Goal: Information Seeking & Learning: Learn about a topic

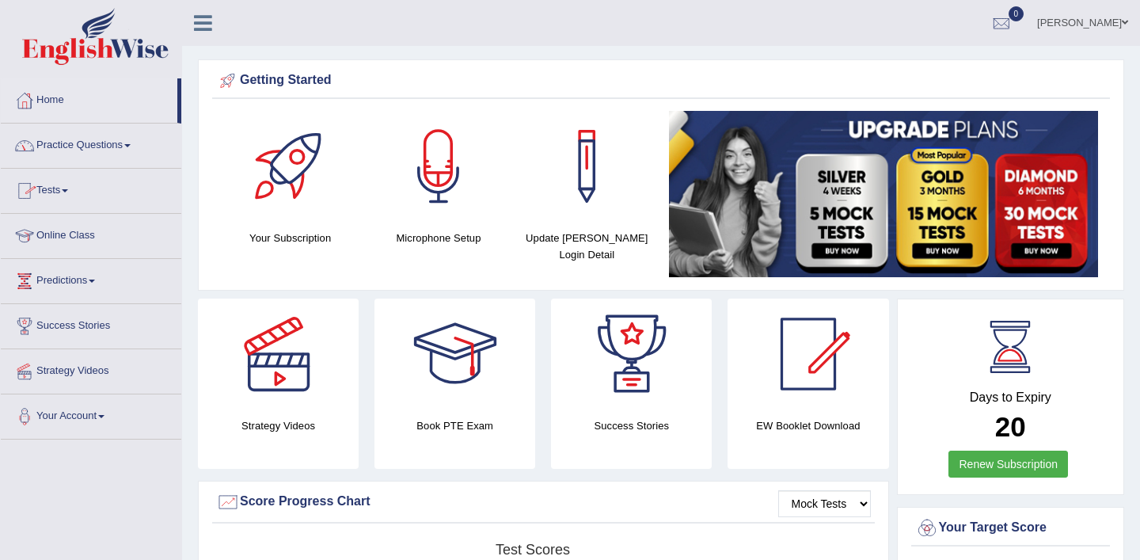
click at [142, 143] on link "Practice Questions" at bounding box center [91, 144] width 181 height 40
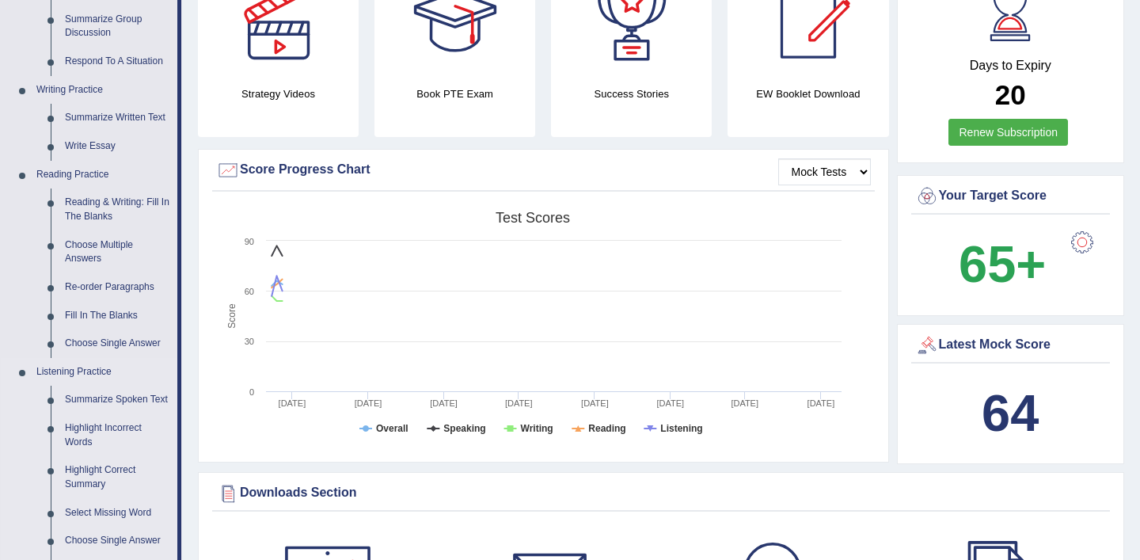
scroll to position [334, 0]
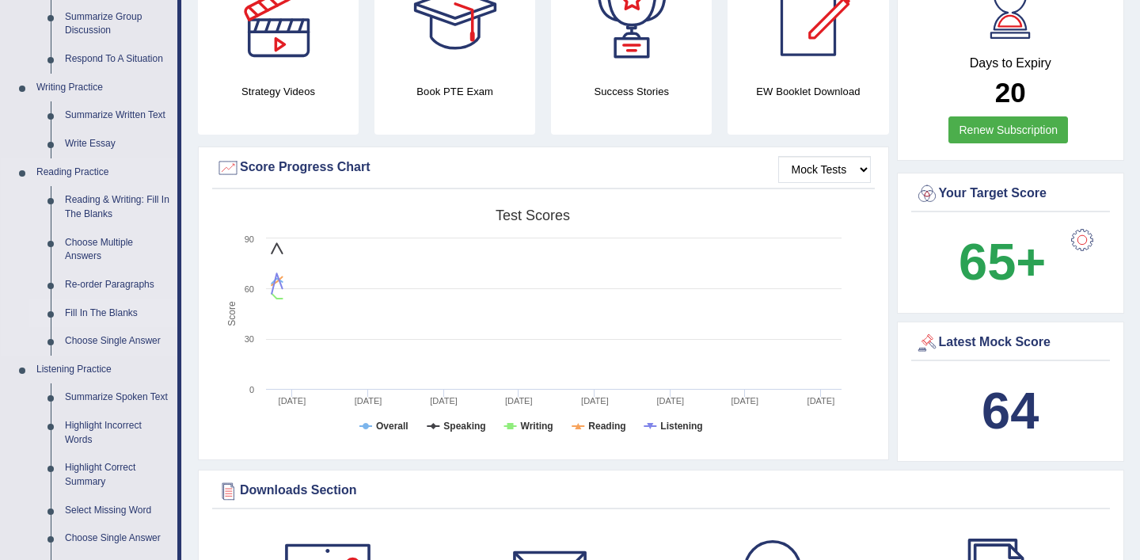
click at [107, 311] on link "Fill In The Blanks" at bounding box center [118, 313] width 120 height 29
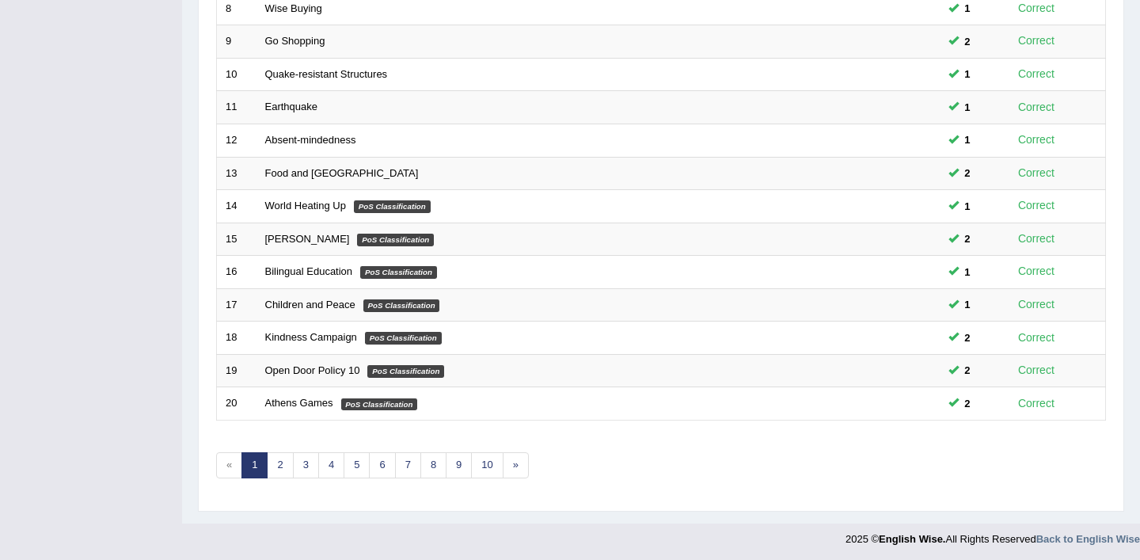
scroll to position [489, 0]
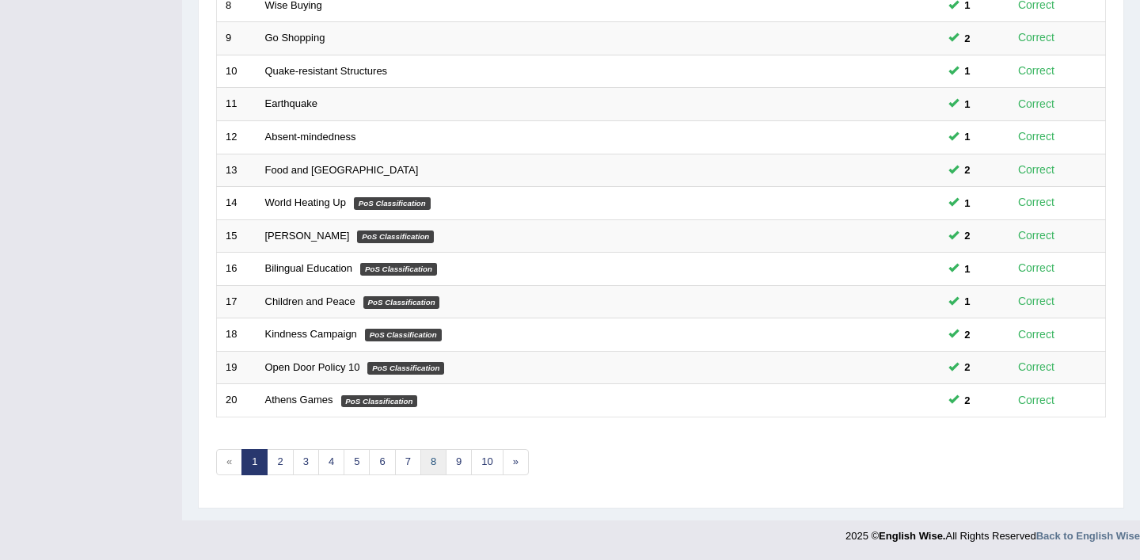
click at [436, 463] on link "8" at bounding box center [434, 462] width 26 height 26
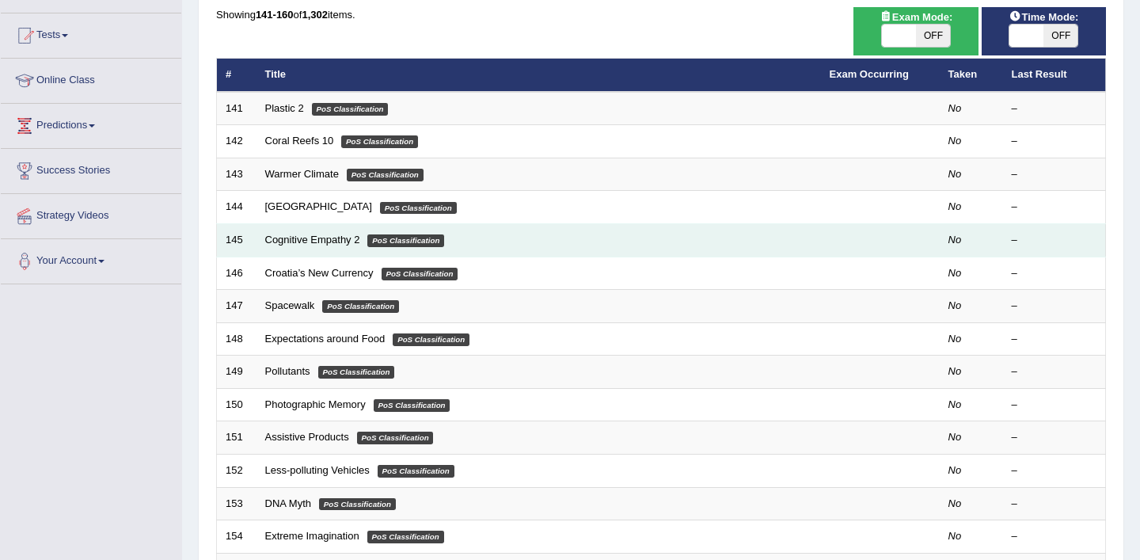
scroll to position [158, 0]
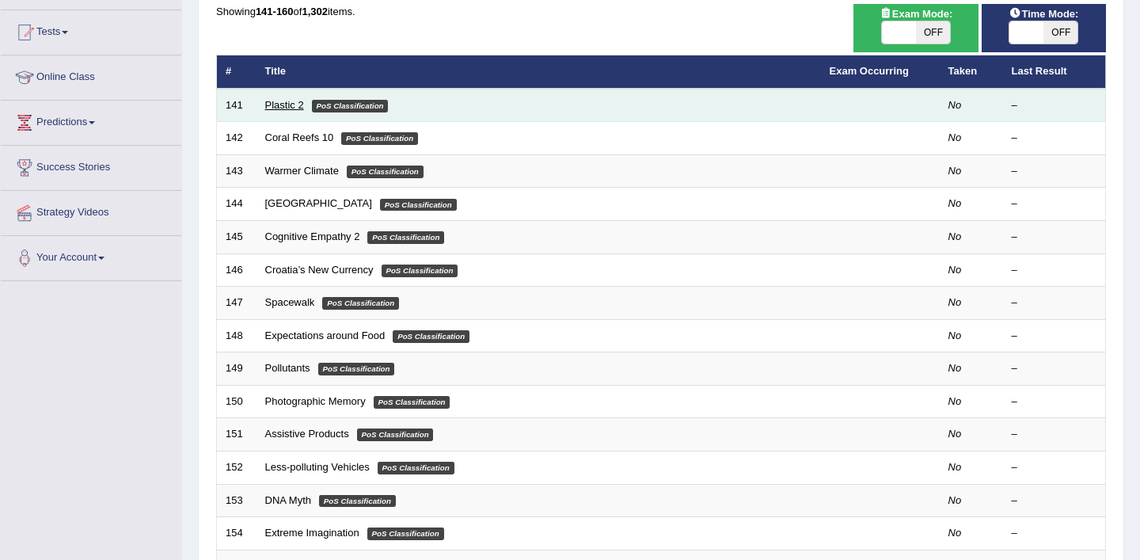
click at [295, 105] on link "Plastic 2" at bounding box center [284, 105] width 39 height 12
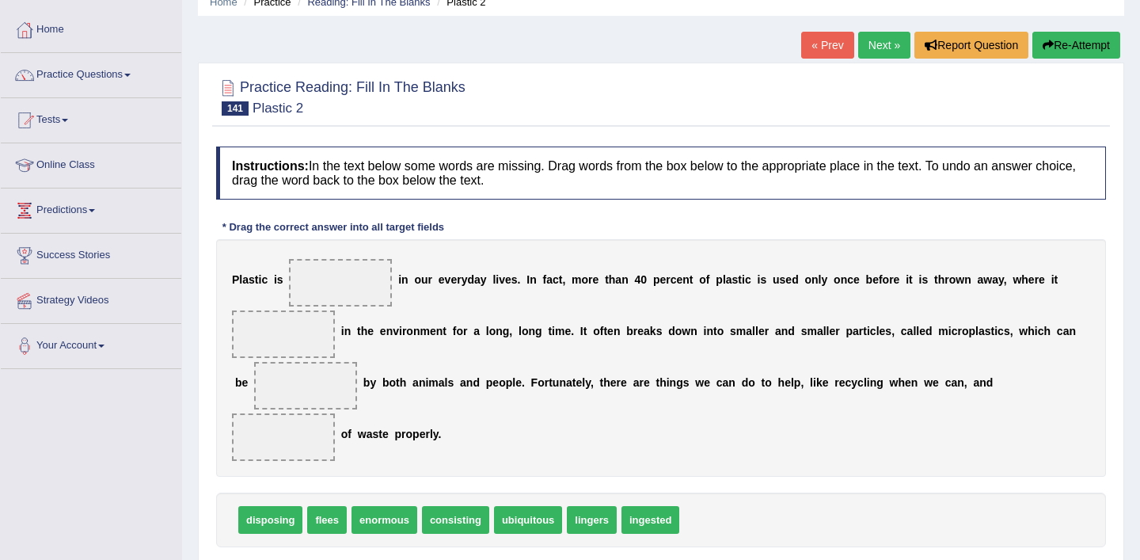
scroll to position [69, 0]
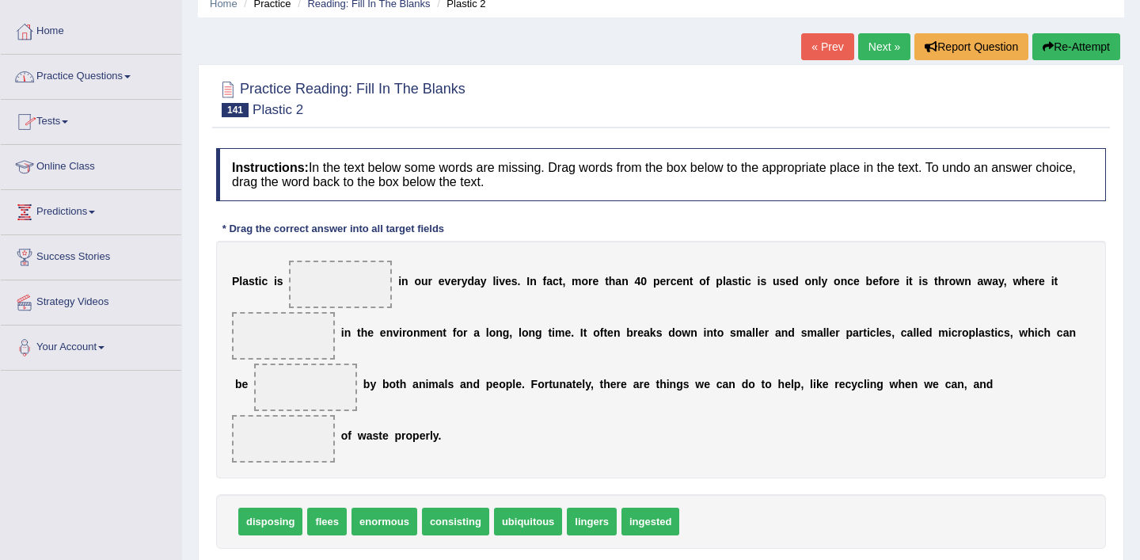
click at [131, 76] on span at bounding box center [127, 76] width 6 height 3
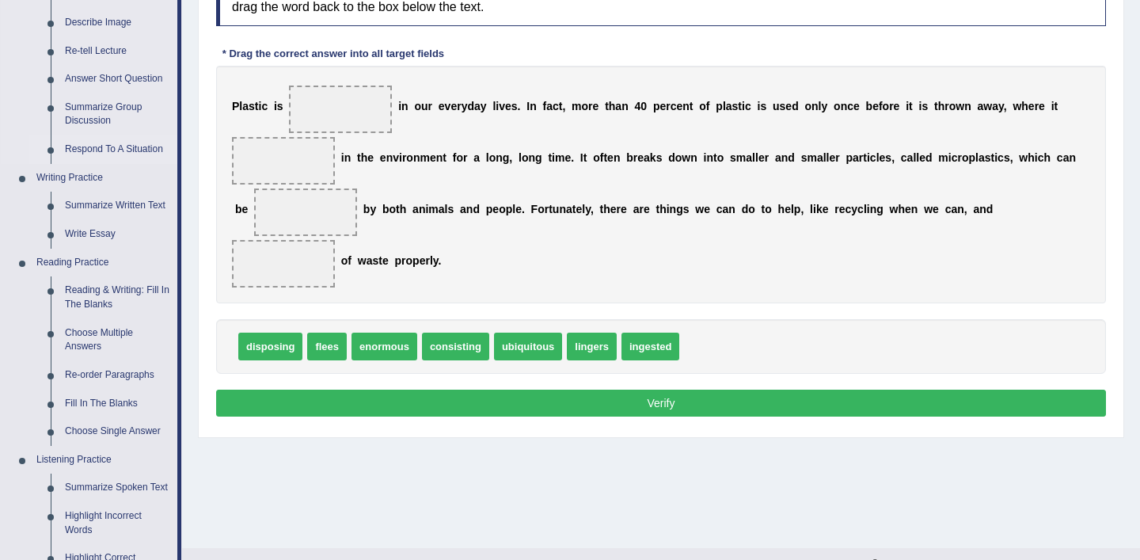
scroll to position [245, 0]
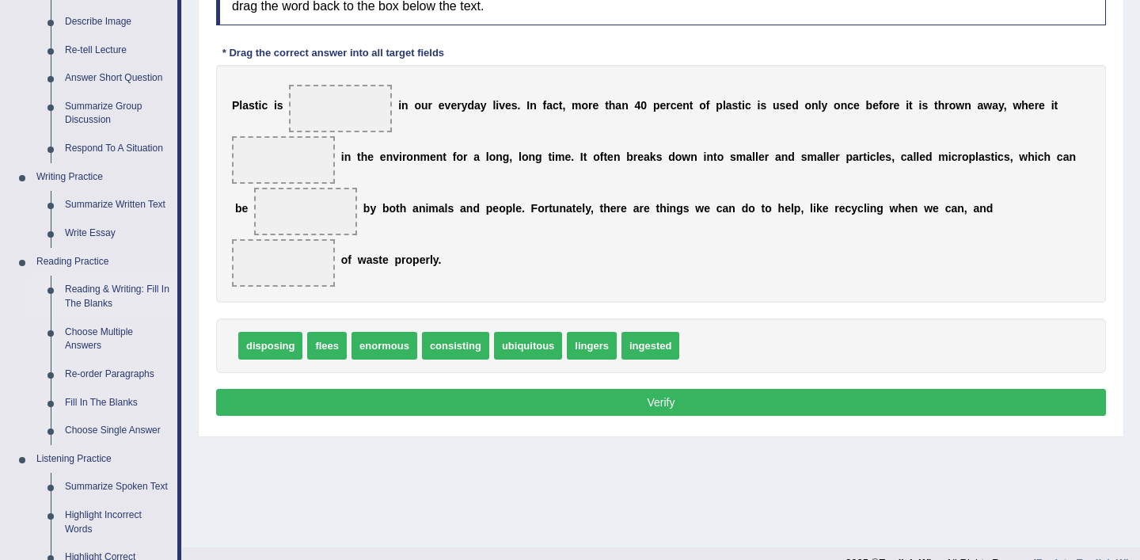
click at [119, 291] on link "Reading & Writing: Fill In The Blanks" at bounding box center [118, 297] width 120 height 42
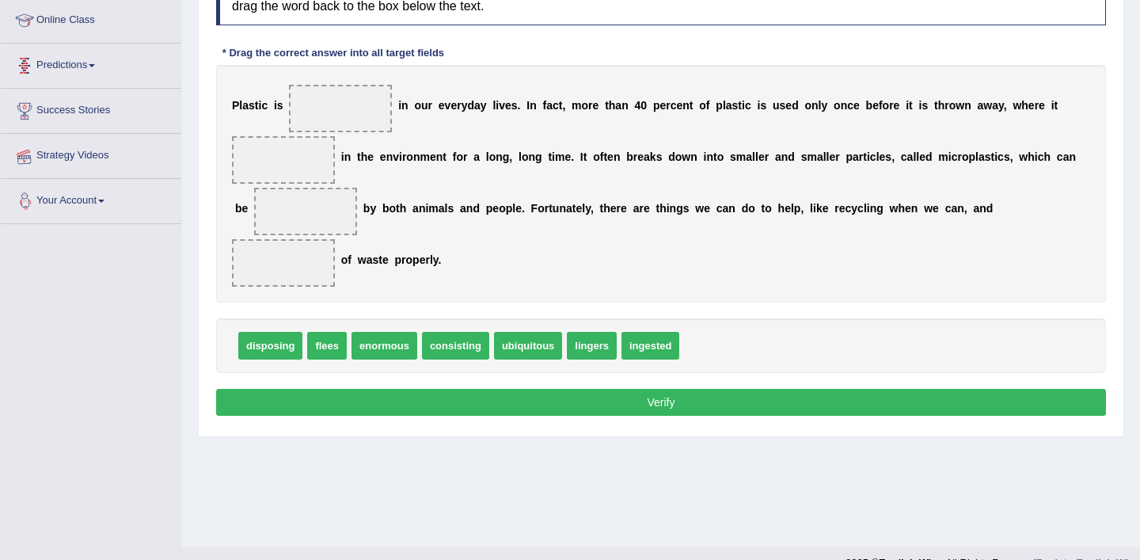
scroll to position [272, 0]
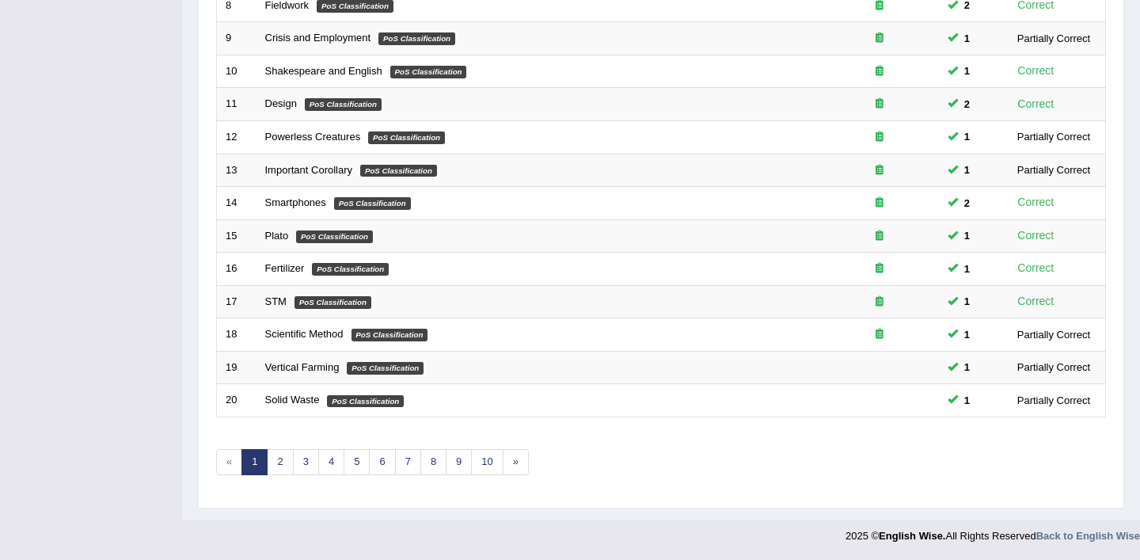
scroll to position [489, 0]
click at [437, 465] on link "8" at bounding box center [434, 462] width 26 height 26
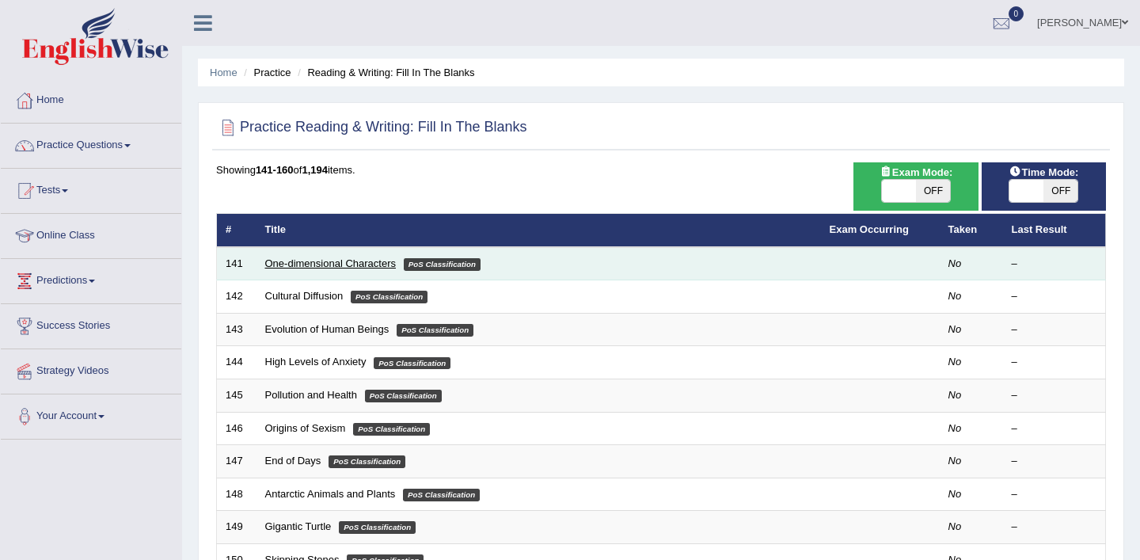
click at [348, 263] on link "One-dimensional Characters" at bounding box center [330, 263] width 131 height 12
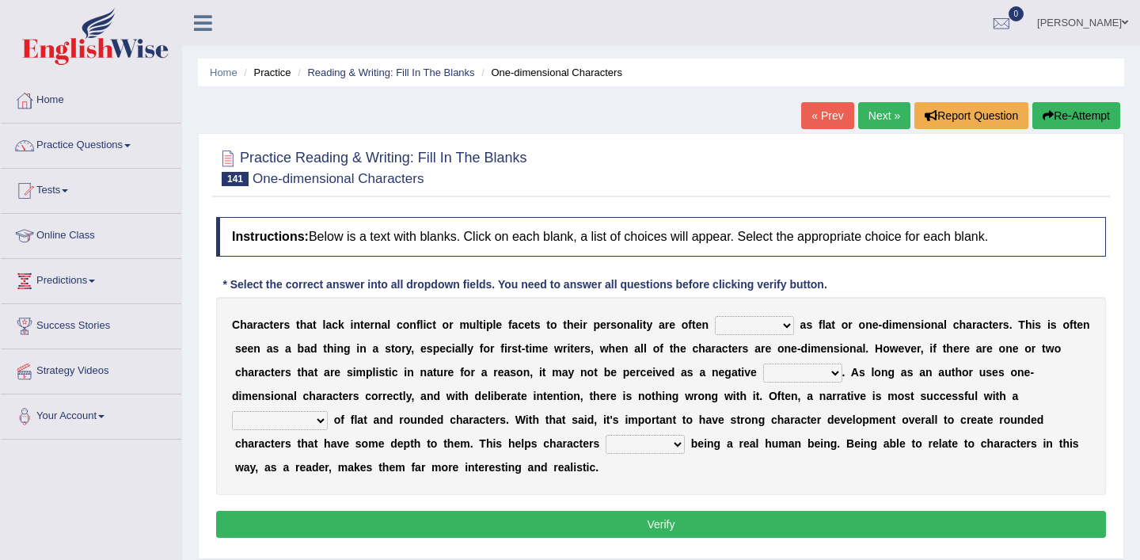
click at [790, 328] on select "enacted functioned dubbed acted" at bounding box center [754, 325] width 79 height 19
select select "dubbed"
click at [717, 316] on select "enacted functioned dubbed acted" at bounding box center [754, 325] width 79 height 19
click at [843, 368] on select "mop bait audience trait" at bounding box center [802, 373] width 79 height 19
select select "trait"
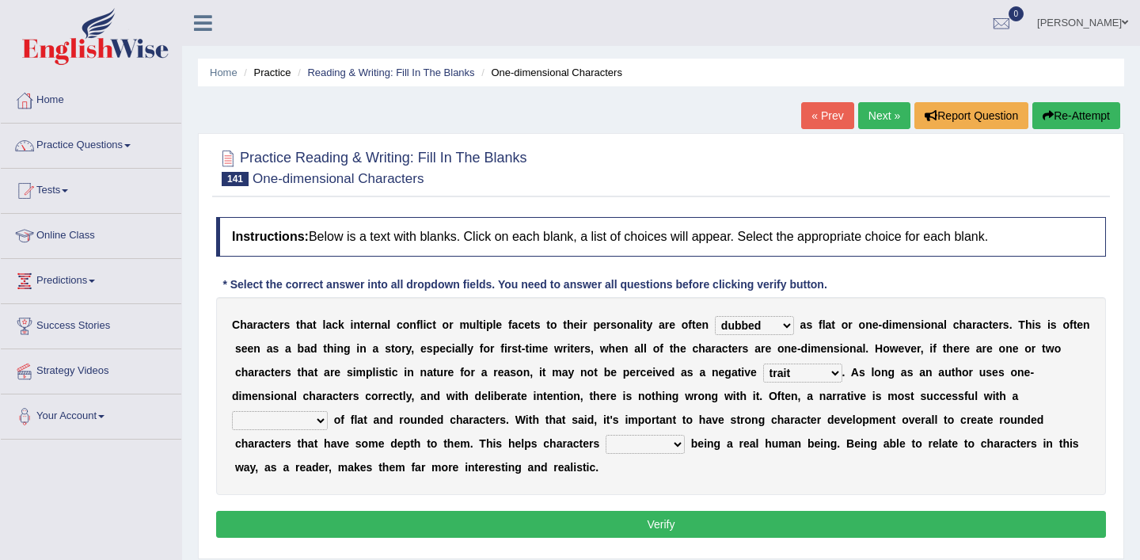
click at [789, 364] on select "mop bait audience trait" at bounding box center [802, 373] width 79 height 19
click at [320, 420] on select "rejuvenation determination inclination combination" at bounding box center [280, 420] width 96 height 19
select select "determination"
click at [232, 411] on select "rejuvenation determination inclination combination" at bounding box center [280, 420] width 96 height 19
click at [681, 444] on select "intimidate humiliate imitate instate" at bounding box center [645, 444] width 79 height 19
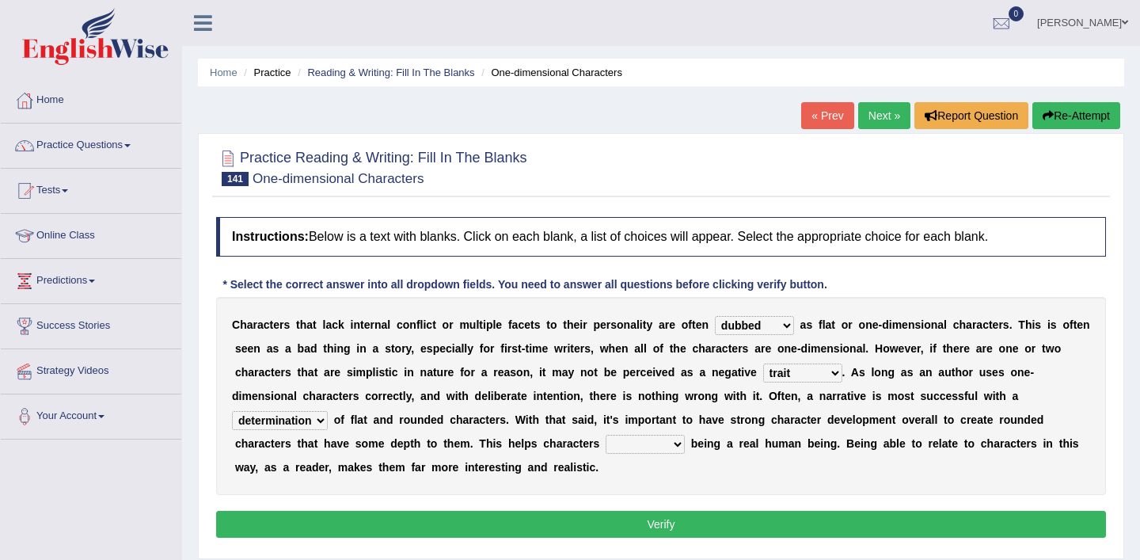
select select "intimidate"
click at [607, 435] on select "intimidate humiliate imitate instate" at bounding box center [645, 444] width 79 height 19
click at [786, 326] on select "enacted functioned dubbed acted" at bounding box center [754, 325] width 79 height 19
select select "acted"
click at [717, 316] on select "enacted functioned dubbed acted" at bounding box center [754, 325] width 79 height 19
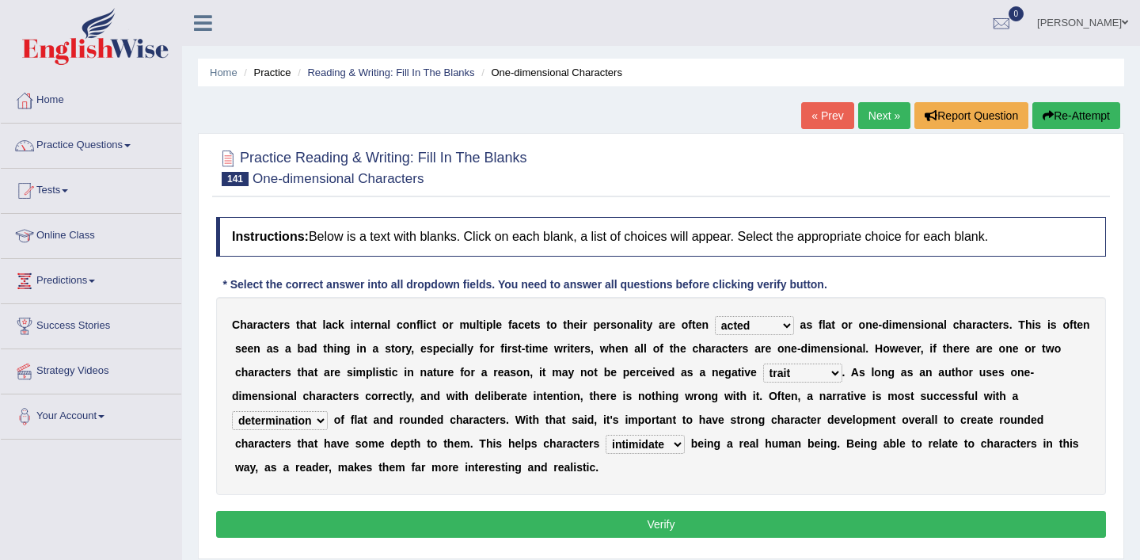
click at [737, 525] on button "Verify" at bounding box center [661, 524] width 890 height 27
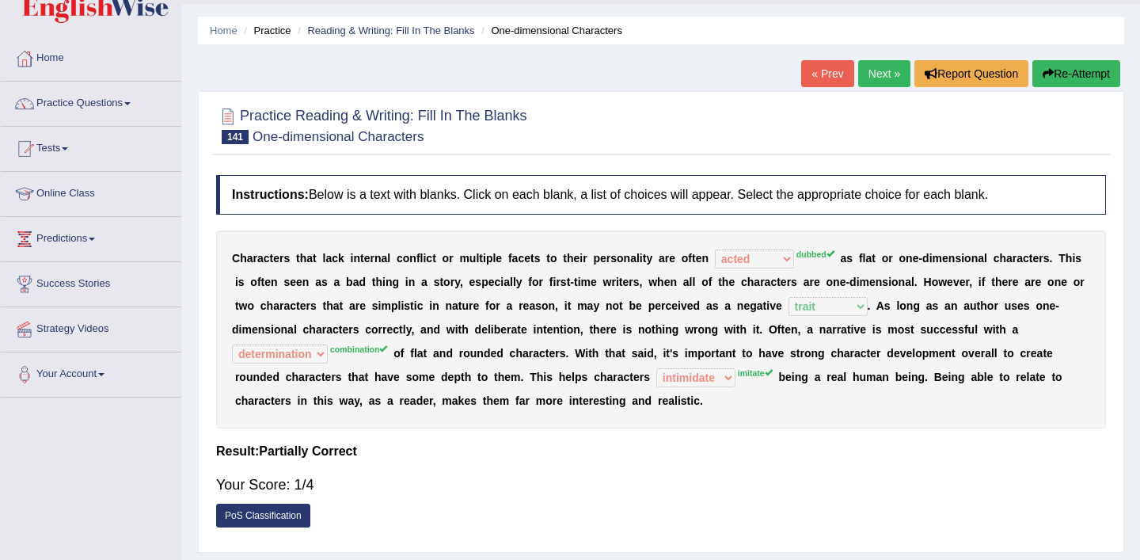
scroll to position [43, 0]
click at [876, 70] on link "Next »" at bounding box center [885, 72] width 52 height 27
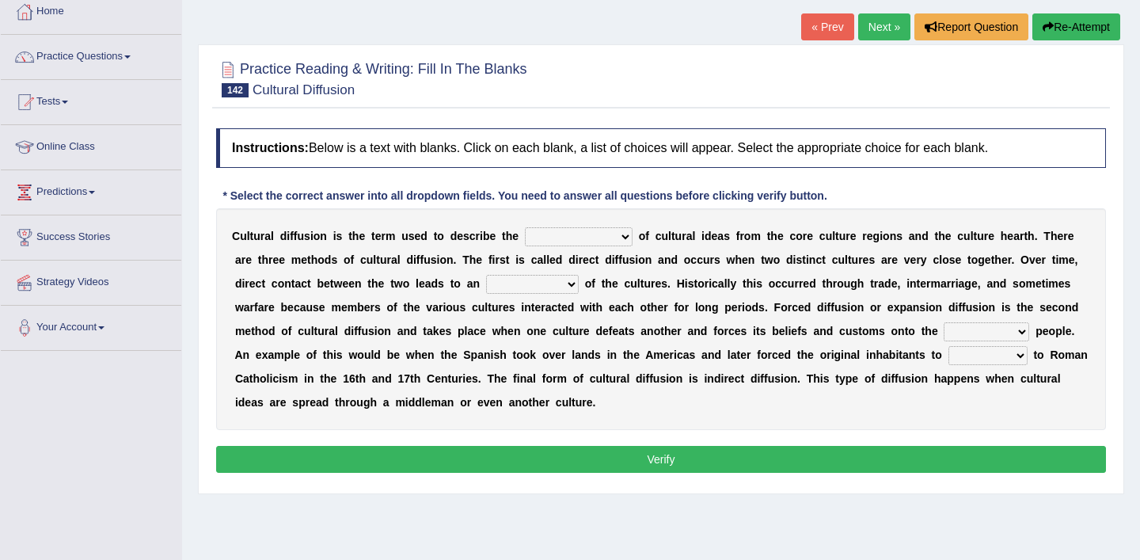
scroll to position [96, 0]
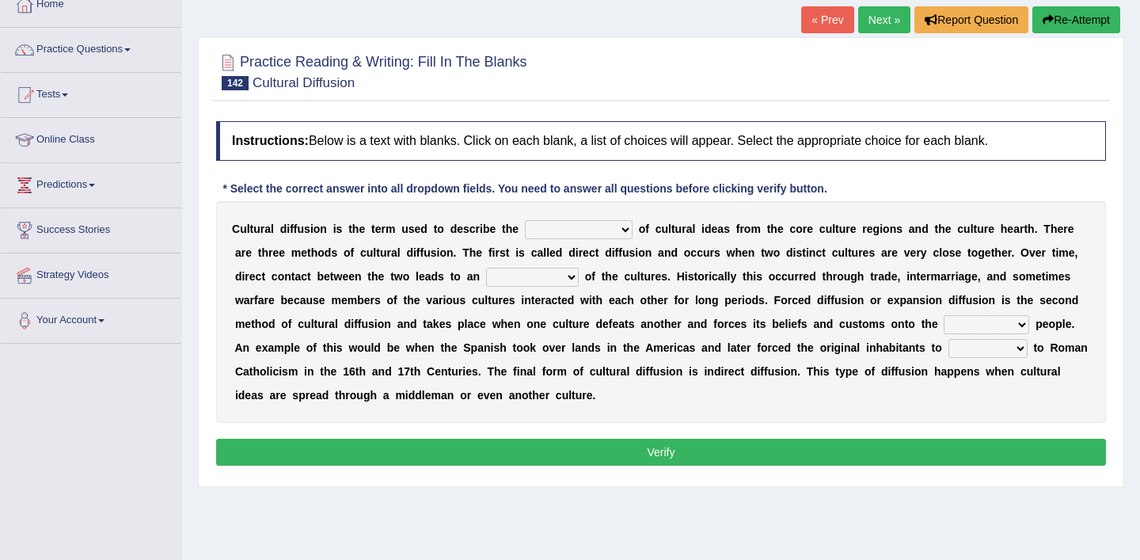
click at [626, 232] on select "fulmination accommodation spread prevention" at bounding box center [579, 229] width 108 height 19
select select "spread"
click at [525, 220] on select "fulmination accommodation spread prevention" at bounding box center [579, 229] width 108 height 19
click at [573, 278] on select "interdiction intermittence introvert intermingling" at bounding box center [532, 277] width 93 height 19
select select "intermingling"
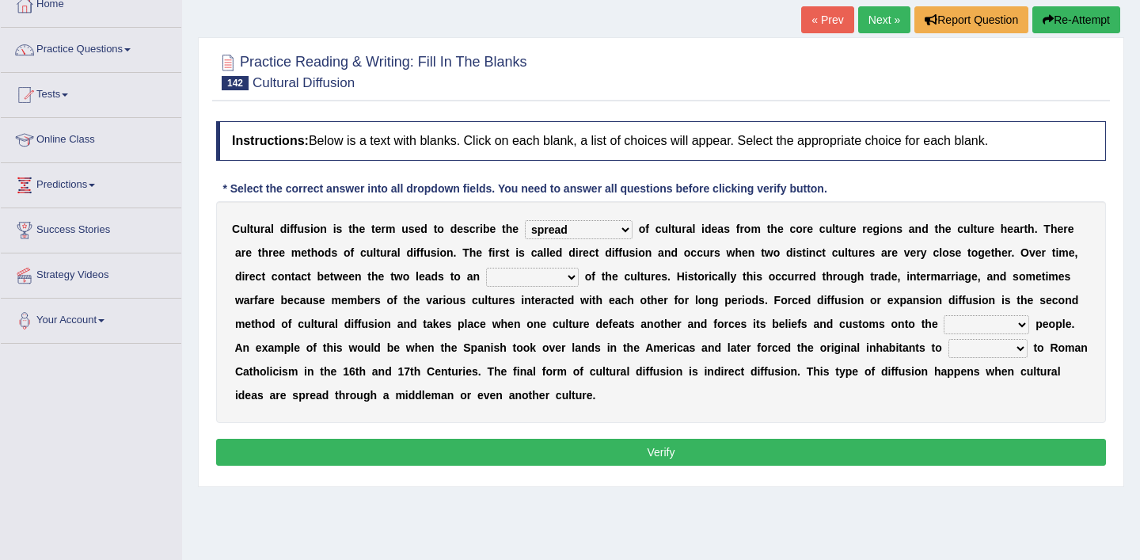
click at [489, 268] on select "interdiction intermittence introvert intermingling" at bounding box center [532, 277] width 93 height 19
click at [1025, 325] on select "conquered engaged respected slaughtered" at bounding box center [987, 324] width 86 height 19
select select "respected"
click at [944, 315] on select "conquered engaged respected slaughtered" at bounding box center [987, 324] width 86 height 19
click at [1018, 348] on select "reply add convert require" at bounding box center [988, 348] width 79 height 19
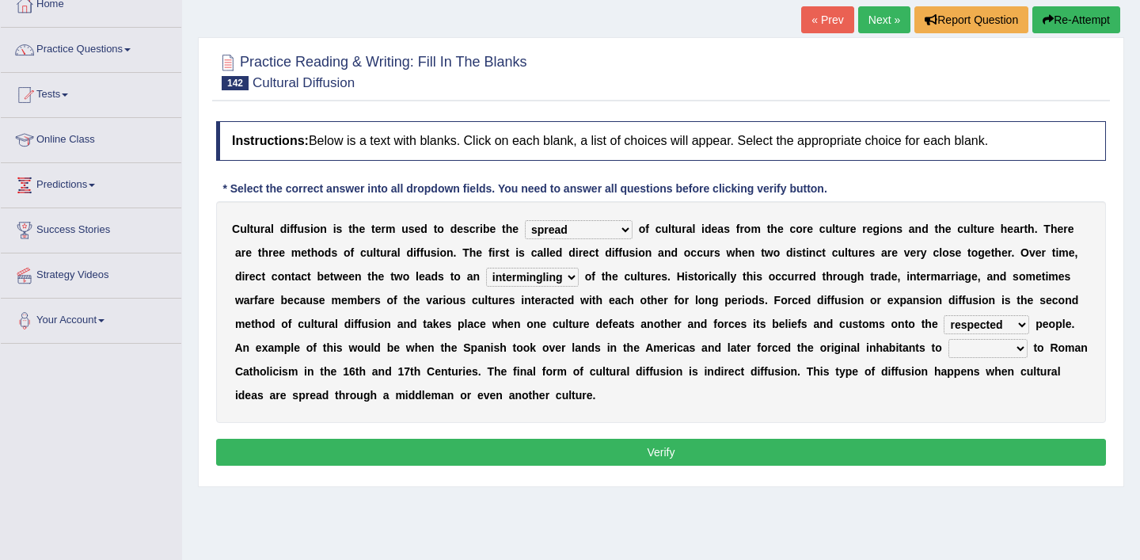
select select "convert"
click at [949, 339] on select "reply add convert require" at bounding box center [988, 348] width 79 height 19
click at [1024, 323] on select "conquered engaged respected slaughtered" at bounding box center [987, 324] width 86 height 19
select select "conquered"
click at [944, 315] on select "conquered engaged respected slaughtered" at bounding box center [987, 324] width 86 height 19
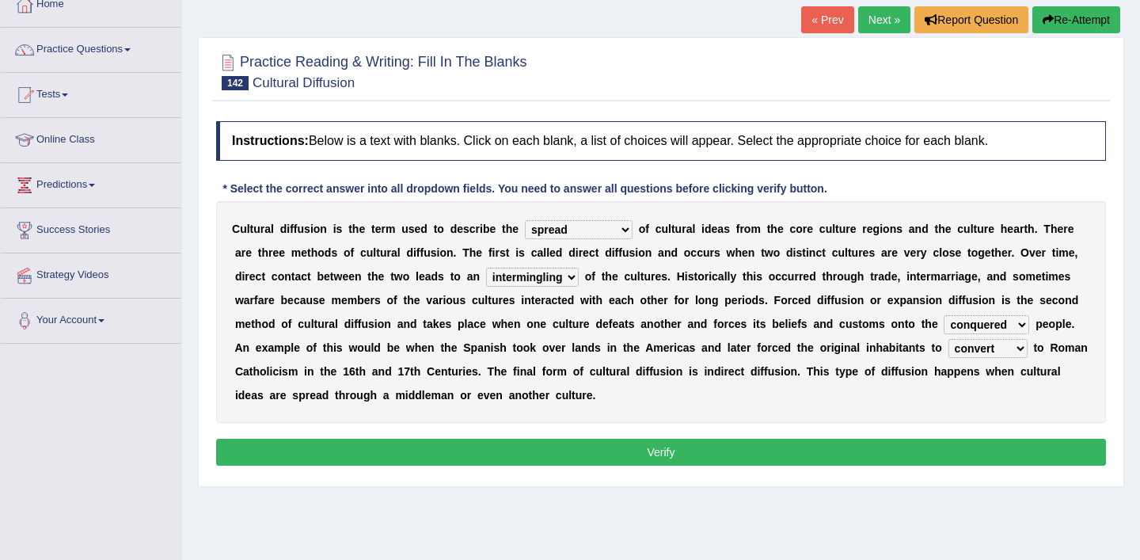
click at [574, 275] on select "interdiction intermittence introvert intermingling" at bounding box center [532, 277] width 93 height 19
click at [489, 268] on select "interdiction intermittence introvert intermingling" at bounding box center [532, 277] width 93 height 19
click at [621, 451] on button "Verify" at bounding box center [661, 452] width 890 height 27
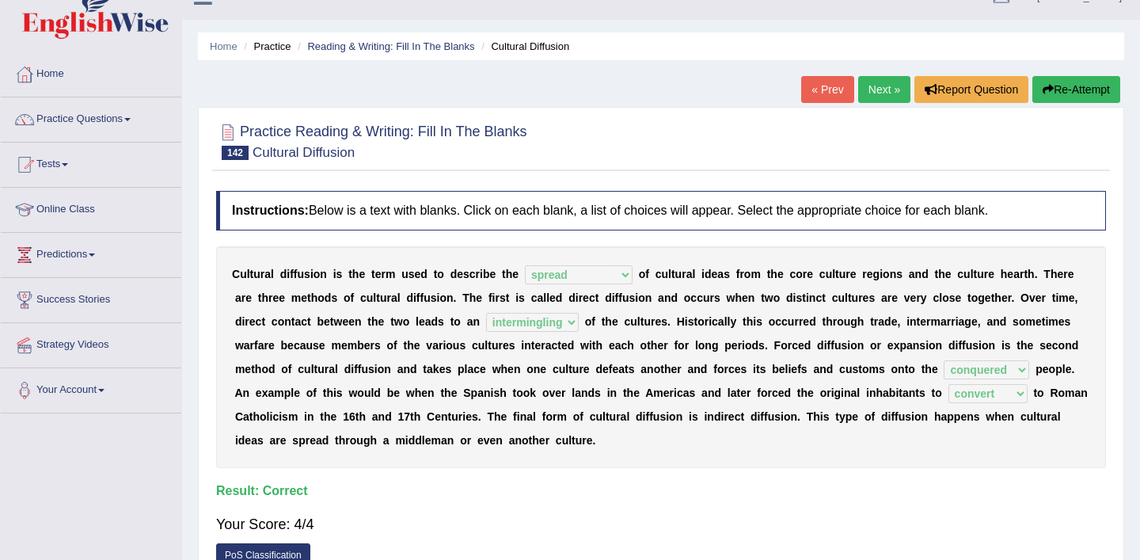
scroll to position [0, 0]
